Goal: Information Seeking & Learning: Understand process/instructions

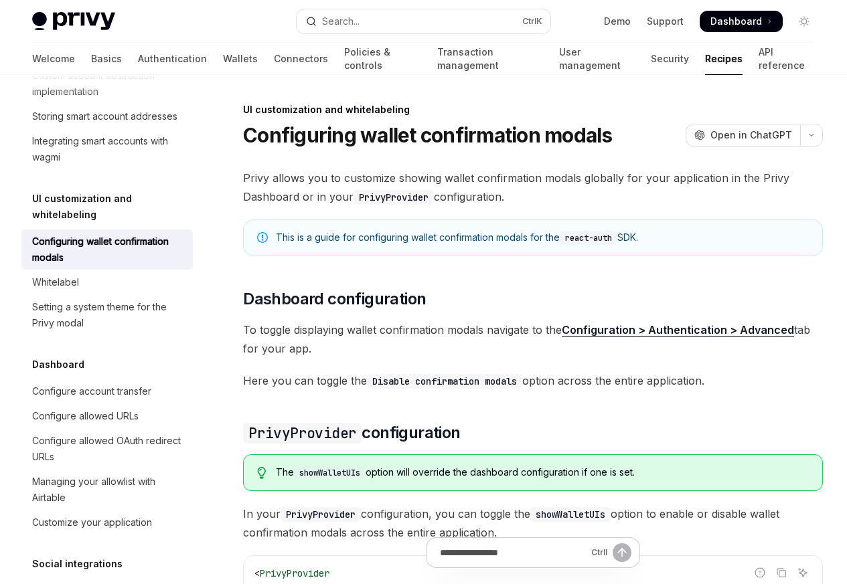
click at [195, 207] on div "Overview Authentication Enable SMS and WhatsApp login Guest accounts Use tokens…" at bounding box center [117, 329] width 193 height 509
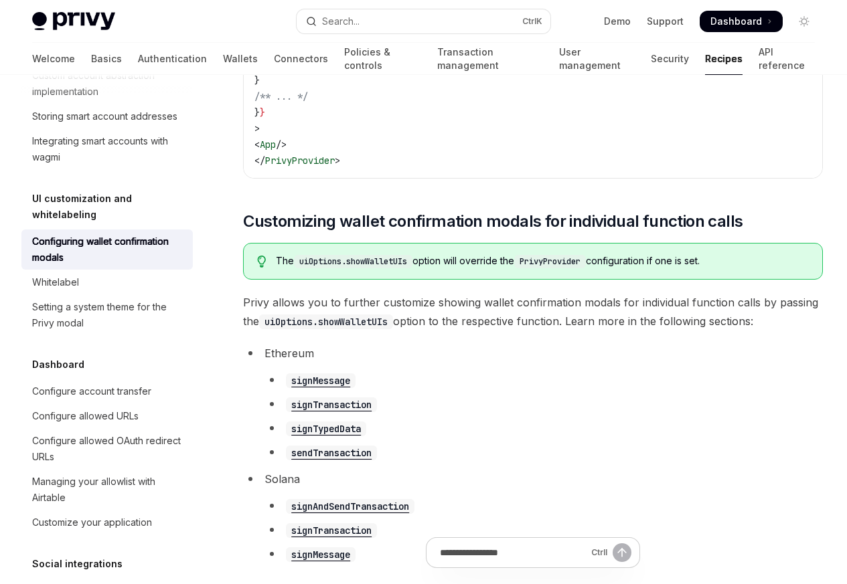
scroll to position [562, 0]
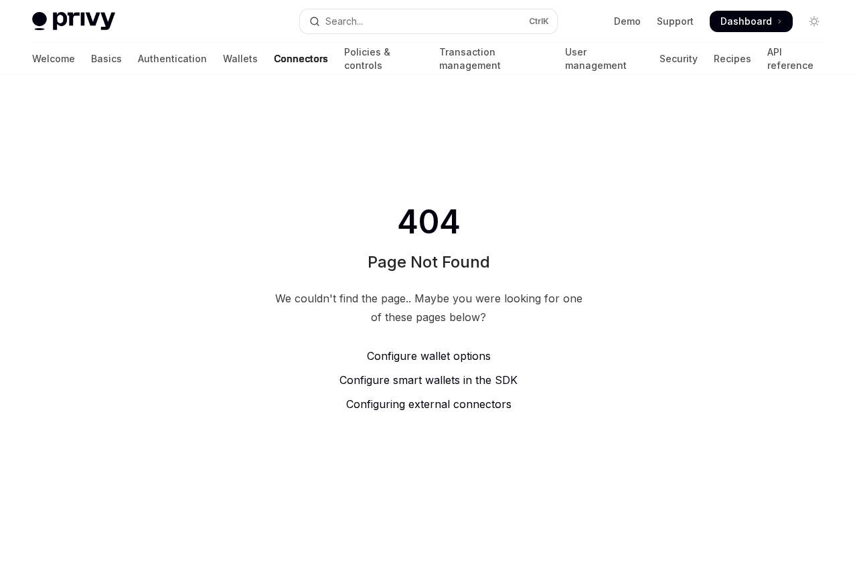
click at [429, 407] on span "Configuring external connectors" at bounding box center [428, 404] width 165 height 13
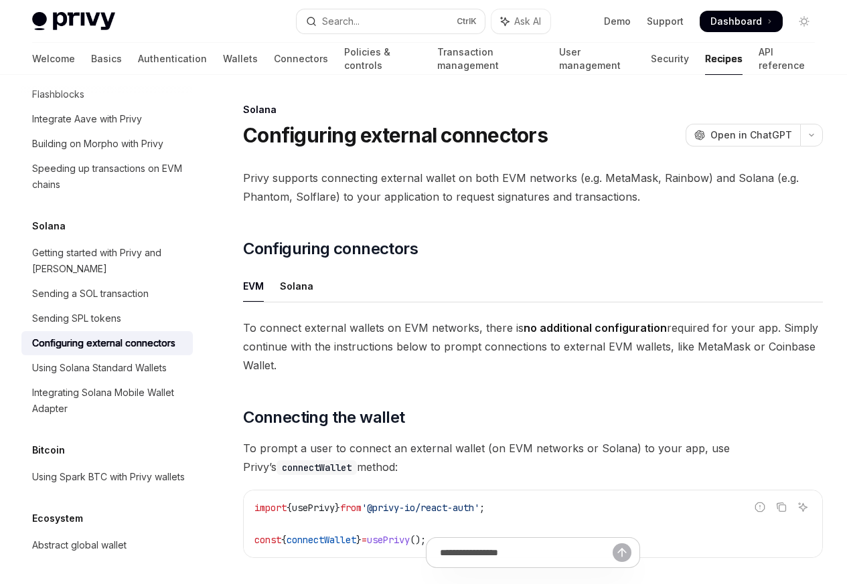
click at [436, 357] on div "EVM Solana To connect external wallets on EVM networks, there is no additional …" at bounding box center [533, 322] width 580 height 104
